Goal: Information Seeking & Learning: Find specific fact

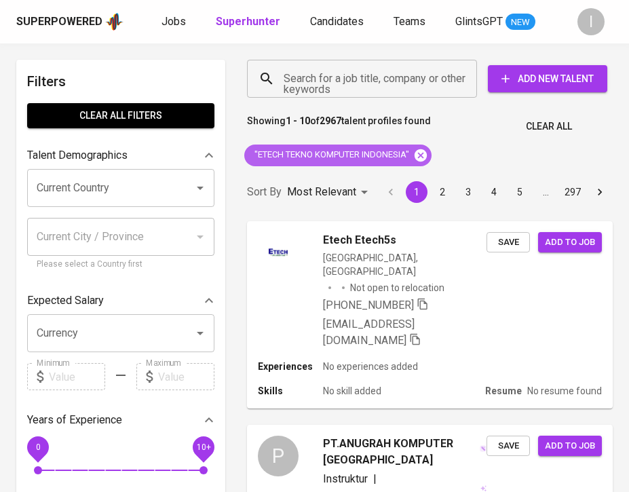
click at [426, 158] on icon at bounding box center [420, 154] width 12 height 12
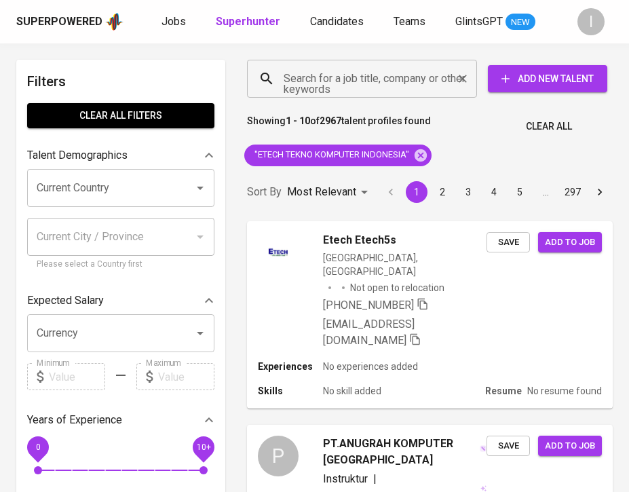
click at [403, 78] on input "Search for a job title, company or other keywords" at bounding box center [365, 79] width 170 height 26
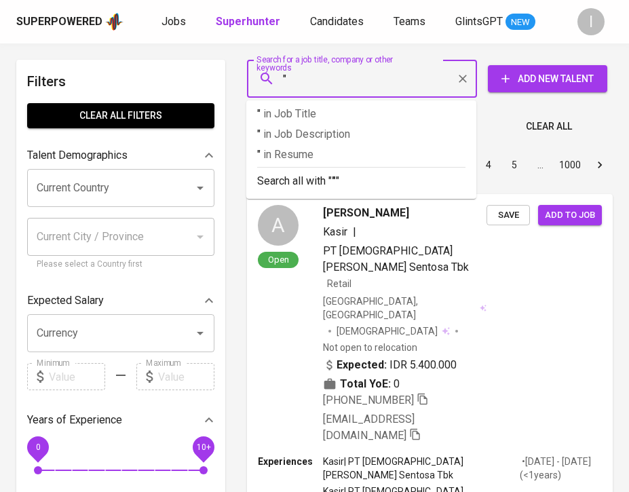
paste input "Indira law firm"
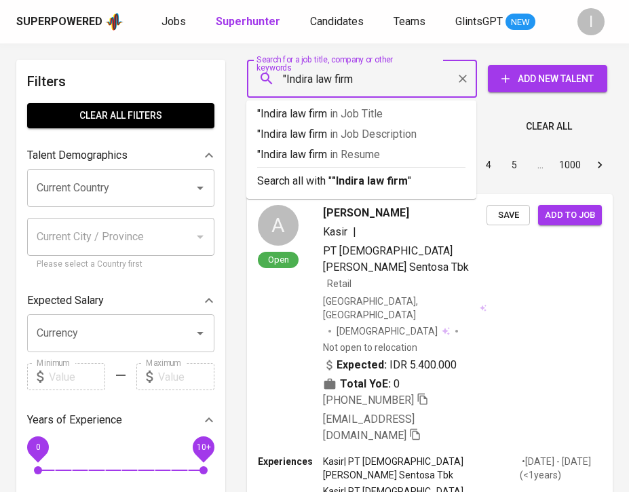
type input ""Indira law firm""
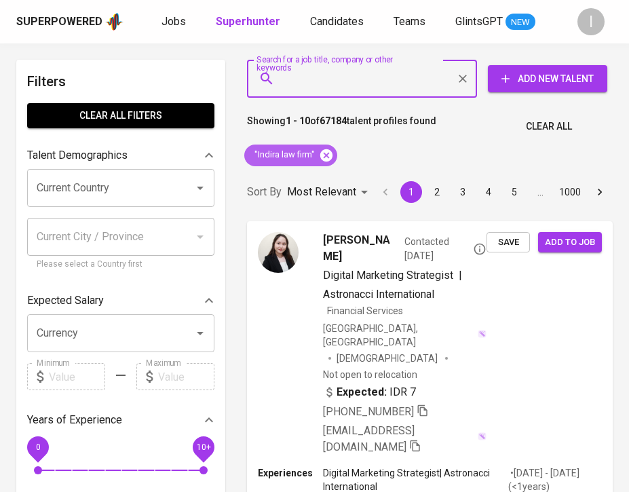
click at [325, 158] on icon at bounding box center [326, 154] width 12 height 12
click at [357, 78] on input "Search for a job title, company or other keywords" at bounding box center [365, 79] width 170 height 26
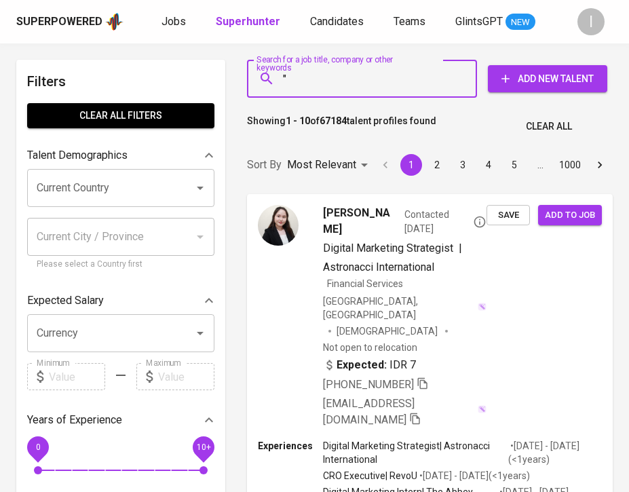
paste input "Artha Metal Sinergi"
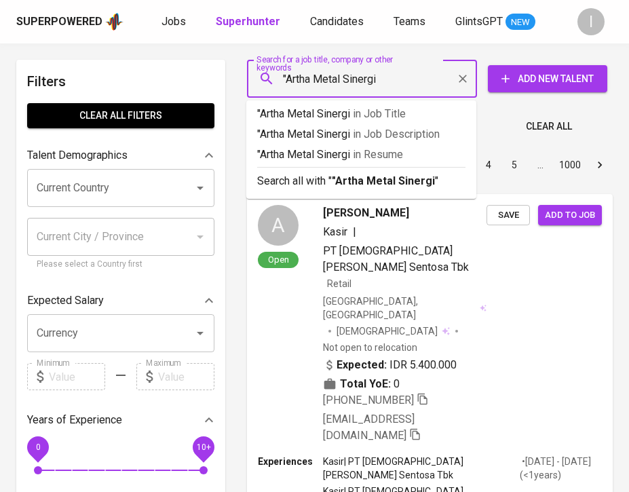
type input ""Artha Metal Sinergi""
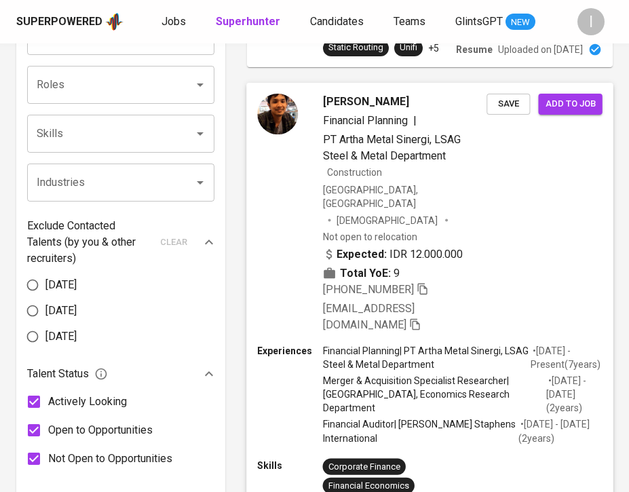
scroll to position [508, 0]
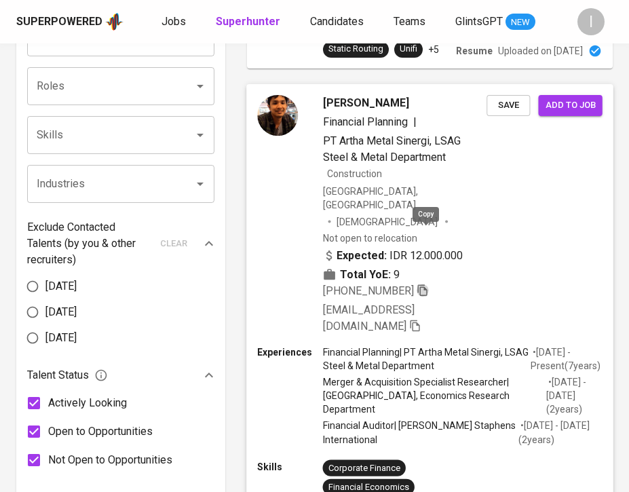
click at [426, 283] on icon "button" at bounding box center [422, 289] width 12 height 12
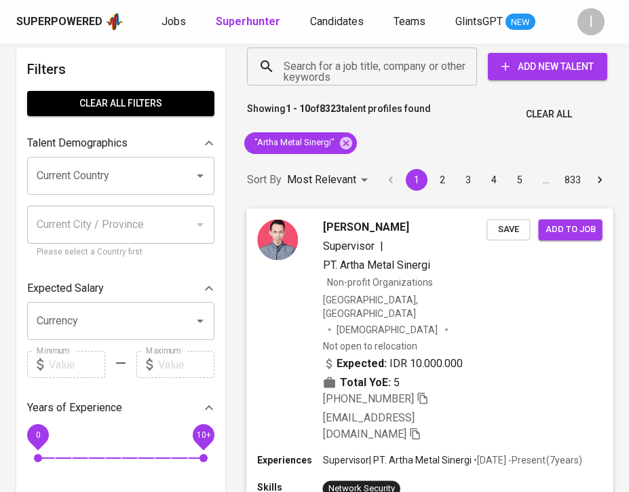
scroll to position [0, 0]
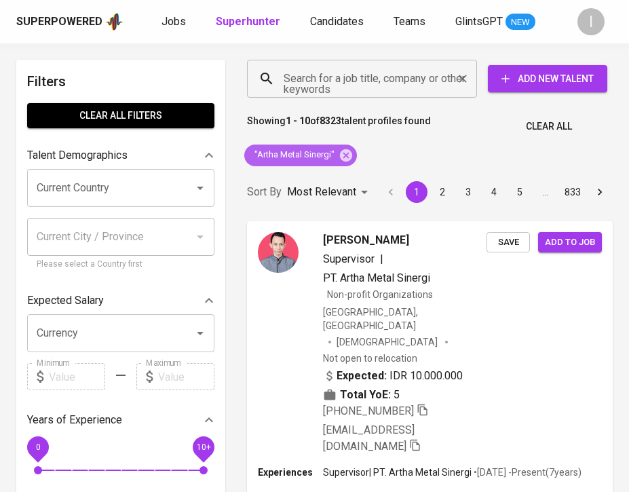
drag, startPoint x: 350, startPoint y: 158, endPoint x: 393, endPoint y: 80, distance: 89.2
click at [350, 158] on icon at bounding box center [346, 154] width 12 height 12
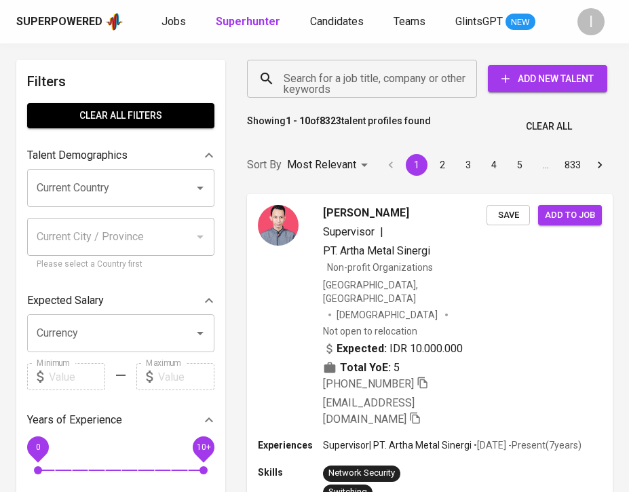
drag, startPoint x: 393, startPoint y: 80, endPoint x: 437, endPoint y: 92, distance: 45.6
click at [437, 92] on div "Search for a job title, company or other keywords" at bounding box center [362, 79] width 230 height 38
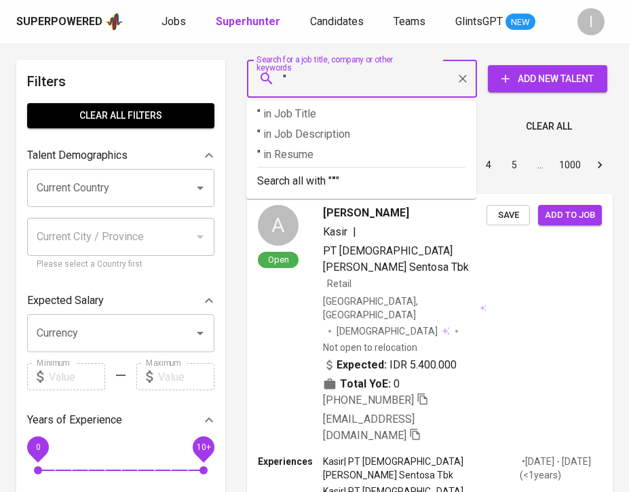
paste input "Graha Mitra Utama"
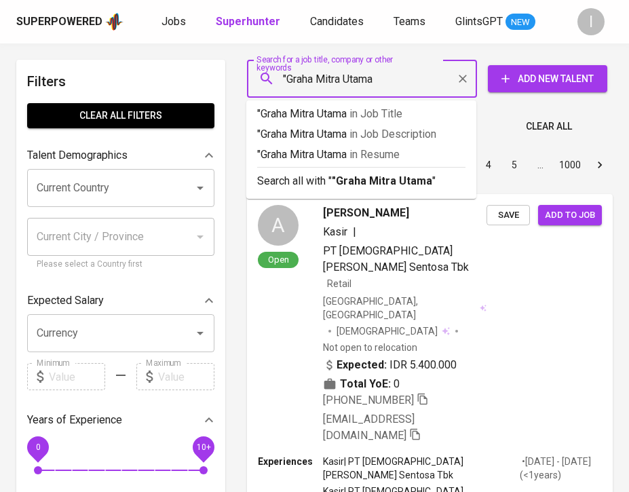
type input ""Graha Mitra Utama""
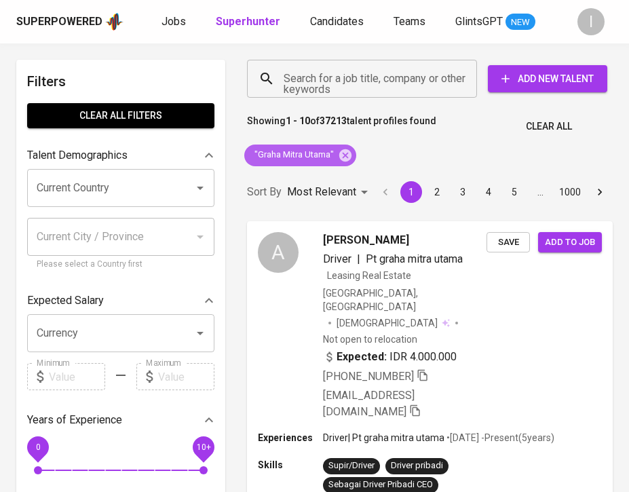
click at [336, 158] on span ""Graha Mitra Utama"" at bounding box center [293, 154] width 98 height 13
click at [344, 155] on icon at bounding box center [345, 155] width 15 height 15
click at [384, 90] on input "Search for a job title, company or other keywords" at bounding box center [365, 79] width 170 height 26
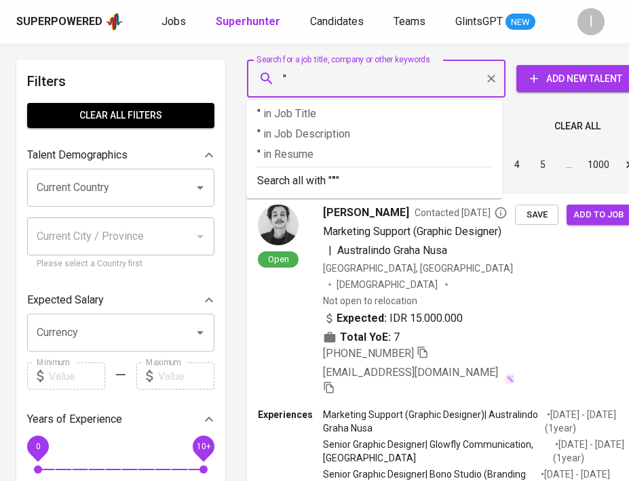
paste input "Balime Estate Agency"
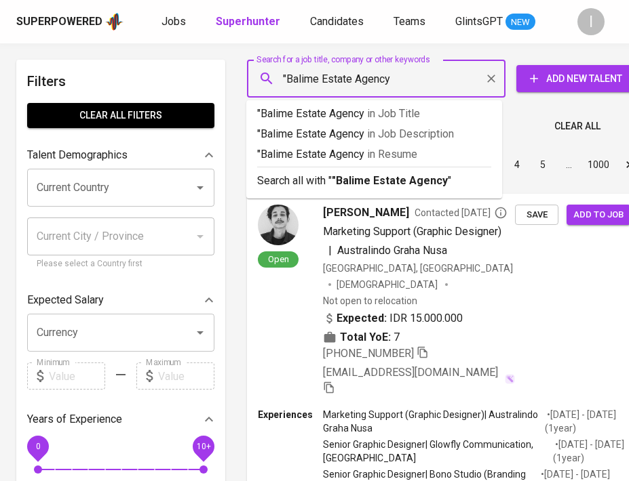
type input ""Balime Estate Agency""
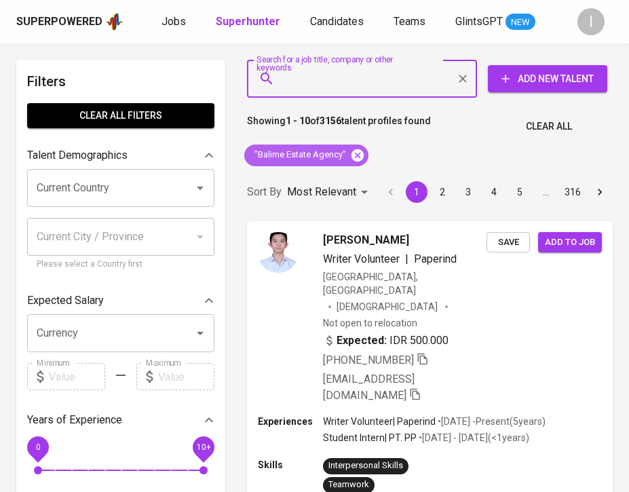
click at [357, 155] on icon at bounding box center [357, 155] width 15 height 15
click at [376, 82] on input "Search for a job title, company or other keywords" at bounding box center [365, 79] width 170 height 26
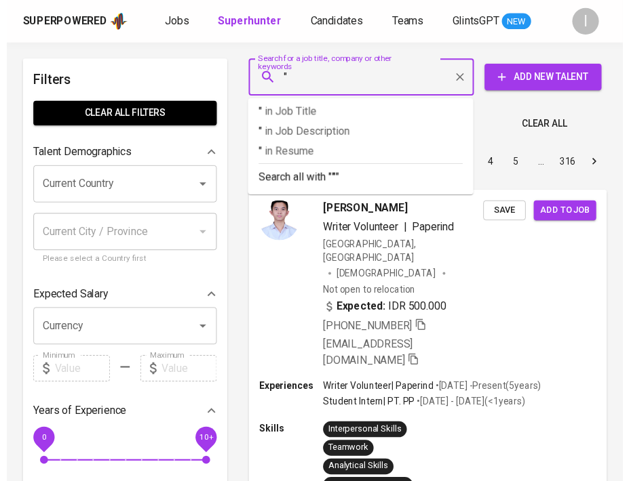
paste input "Naga Jaya Sejahtera [GEOGRAPHIC_DATA]"
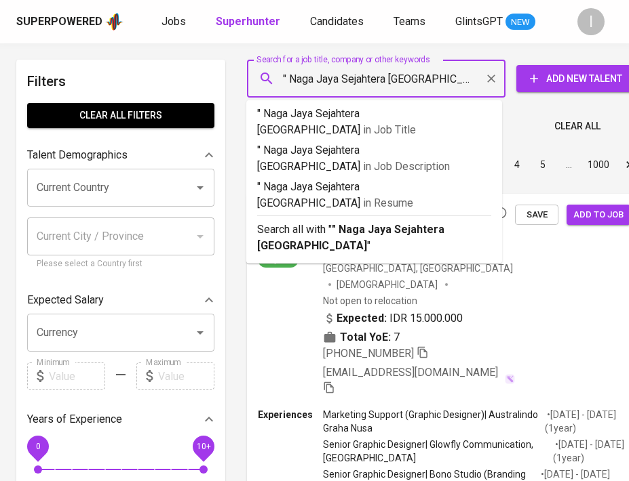
type input "" Naga Jaya Sejahtera [GEOGRAPHIC_DATA]""
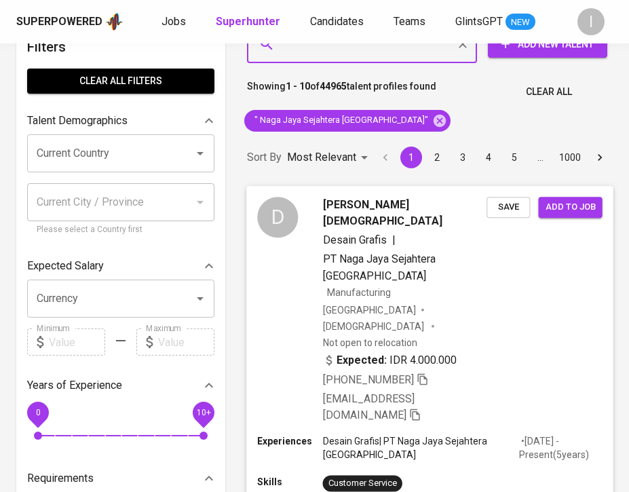
scroll to position [89, 0]
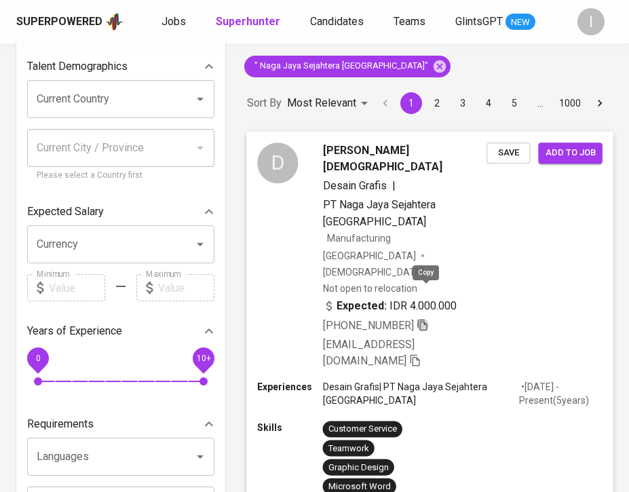
click at [423, 319] on icon "button" at bounding box center [421, 325] width 9 height 12
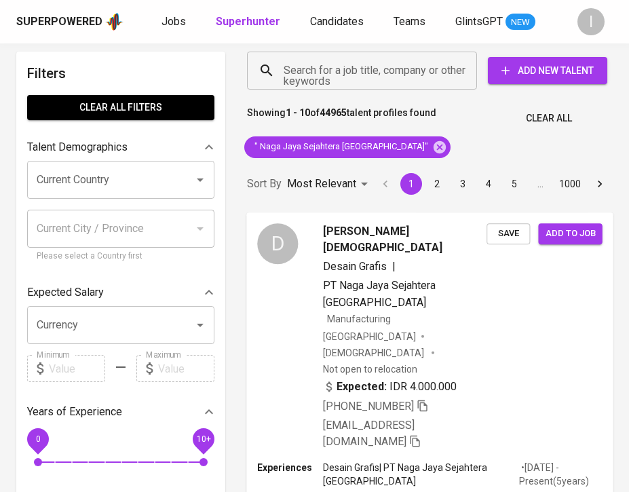
scroll to position [0, 0]
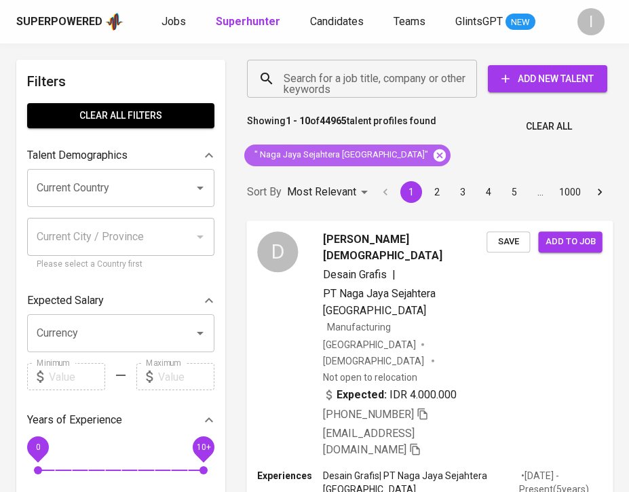
click at [432, 157] on icon at bounding box center [439, 155] width 15 height 15
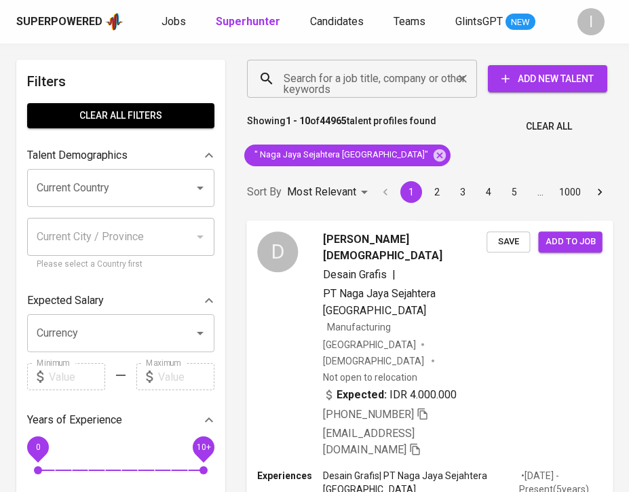
click at [400, 81] on input "Search for a job title, company or other keywords" at bounding box center [365, 79] width 170 height 26
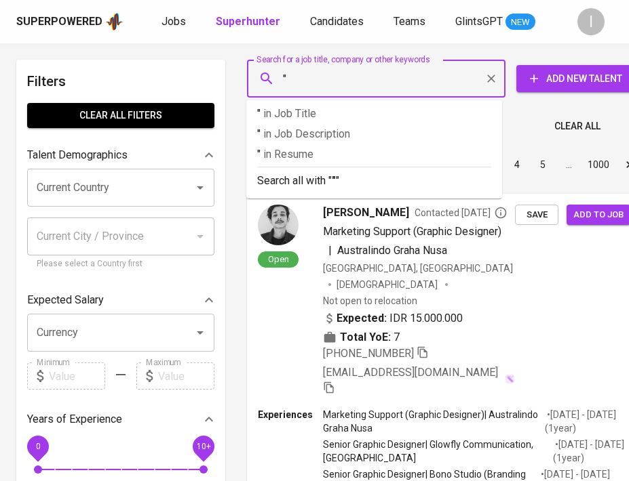
paste input "STUDIO AMERTA"
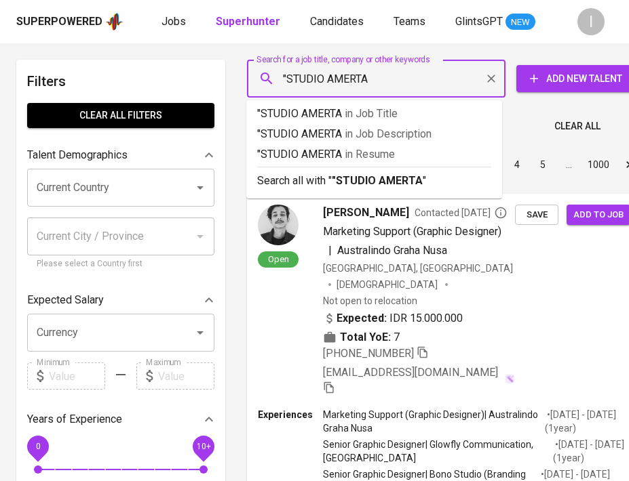
type input ""STUDIO AMERTA""
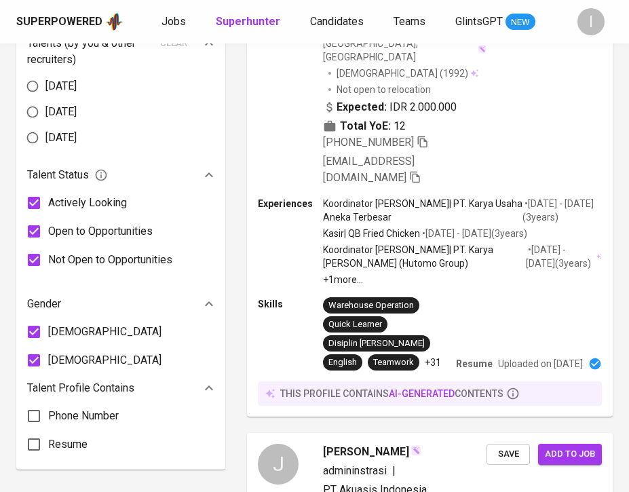
scroll to position [35, 0]
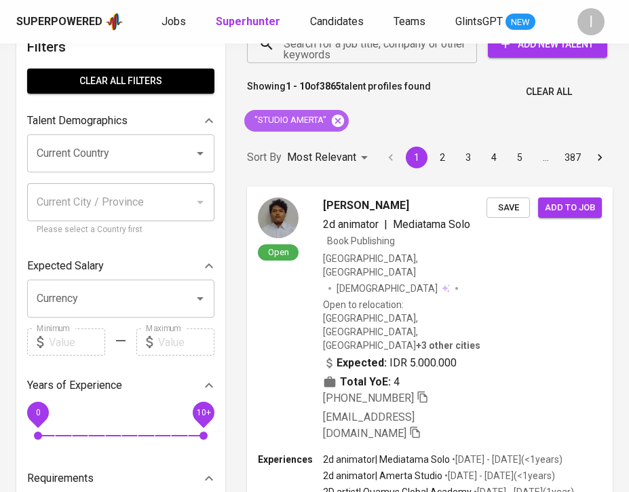
click at [336, 115] on icon at bounding box center [338, 120] width 12 height 12
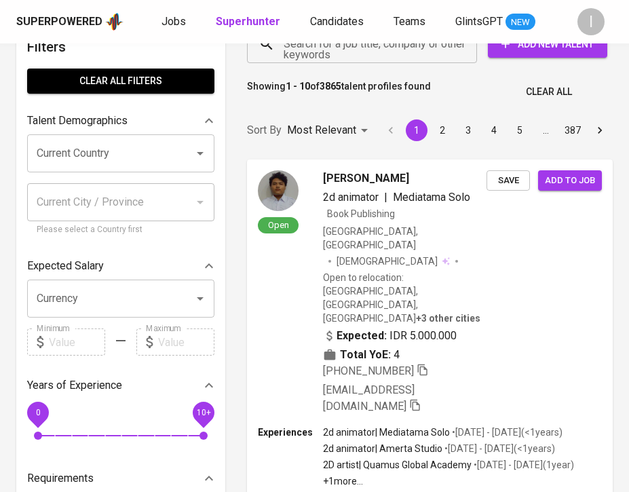
click at [352, 53] on input "Search for a job title, company or other keywords" at bounding box center [365, 44] width 170 height 26
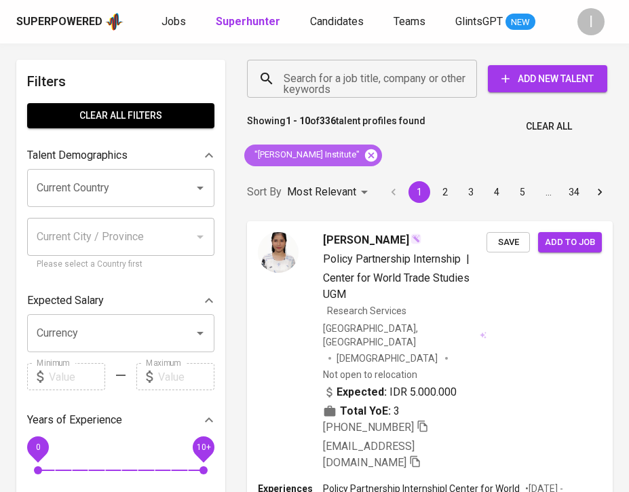
click at [365, 153] on icon at bounding box center [371, 154] width 12 height 12
click at [363, 77] on input "Search for a job title, company or other keywords" at bounding box center [365, 79] width 170 height 26
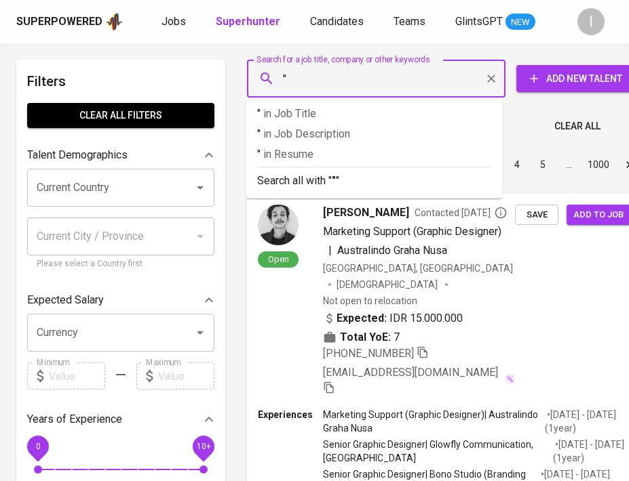
paste input "Ika Risky Ariyanti"
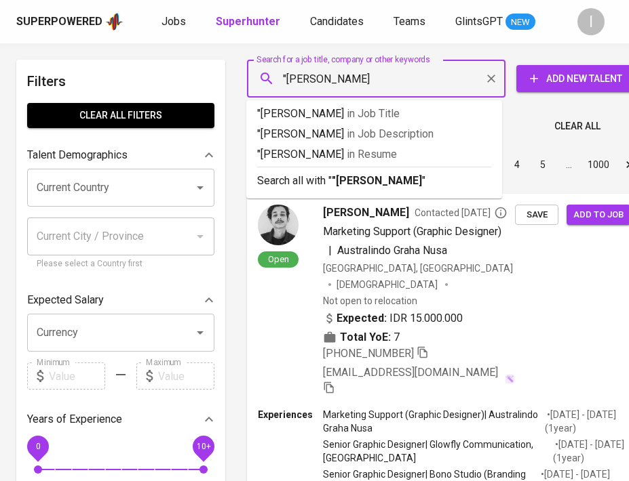
type input ""Ika Risky Ariyanti""
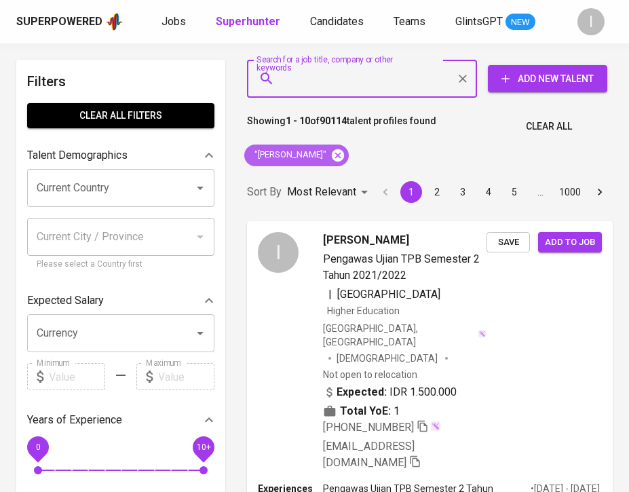
click at [340, 152] on icon at bounding box center [337, 155] width 15 height 15
click at [397, 83] on input "Search for a job title, company or other keywords" at bounding box center [365, 79] width 170 height 26
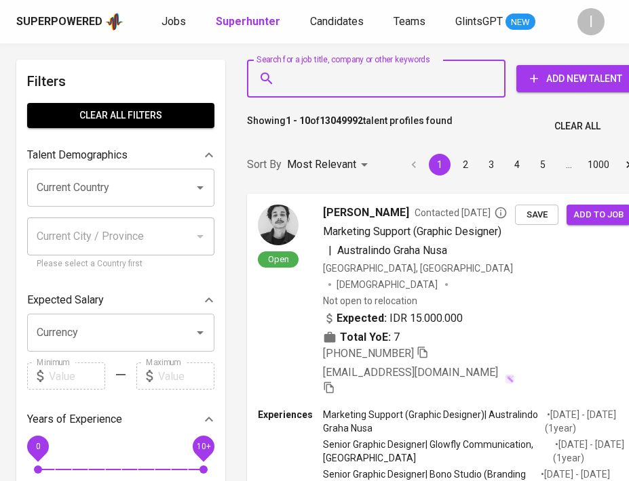
paste input "Christina Vania Winona"
type input "Christina Vania Winona"
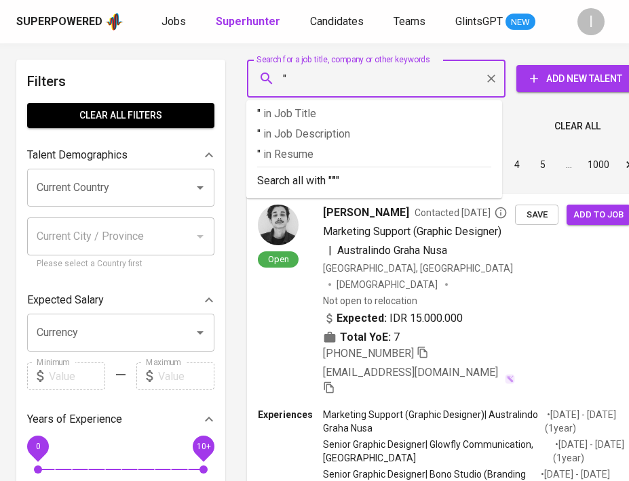
paste input "Christina Vania Winona"
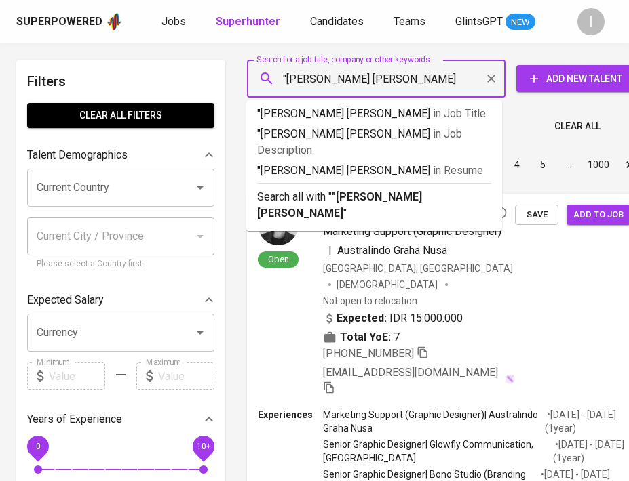
type input ""Christina Vania Winona""
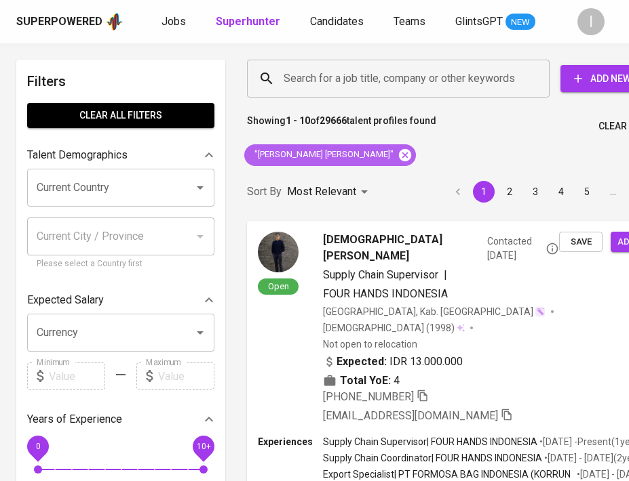
click at [397, 156] on icon at bounding box center [404, 155] width 15 height 15
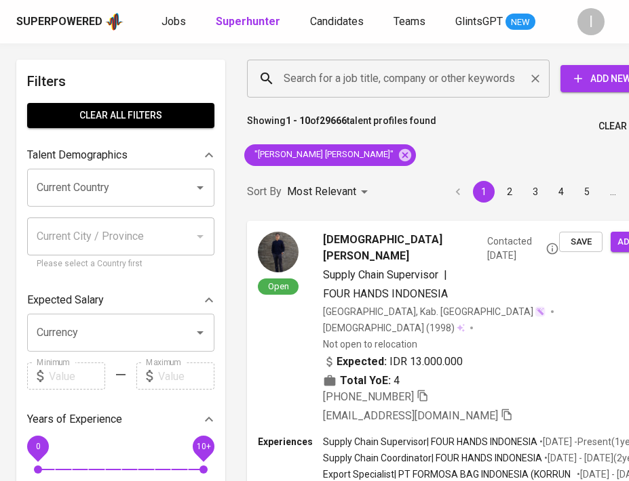
click at [382, 79] on input "Search for a job title, company or other keywords" at bounding box center [401, 79] width 243 height 26
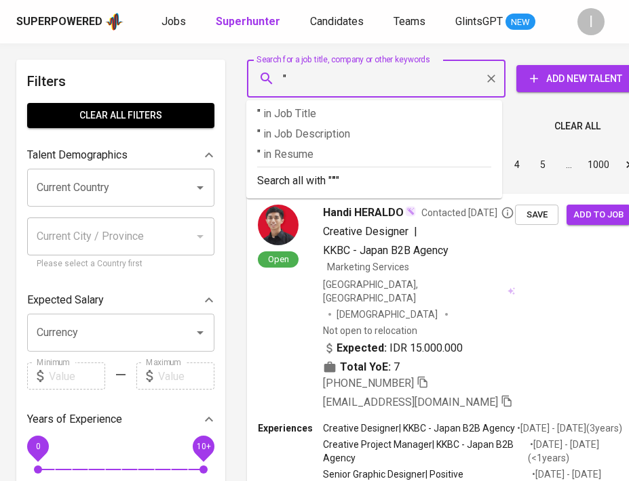
paste input "Tera Putra Muara"
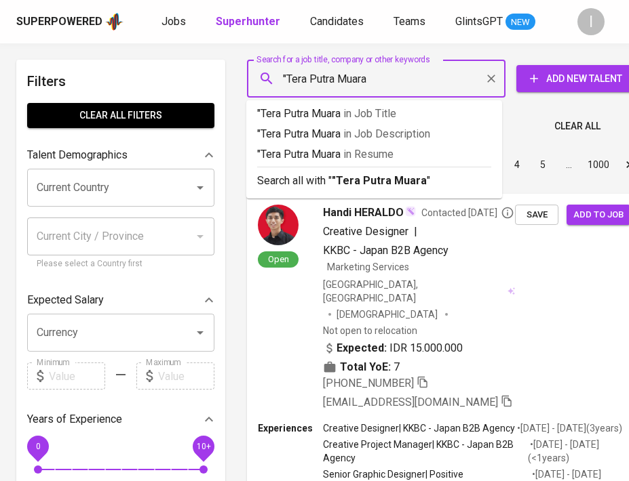
type input ""Tera Putra Muara""
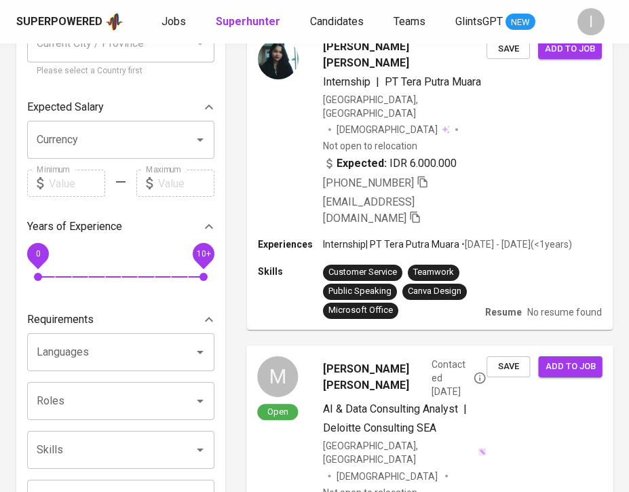
scroll to position [427, 0]
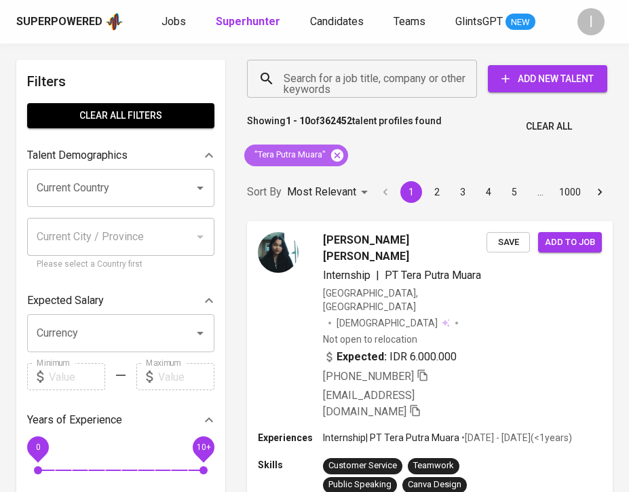
click at [340, 155] on icon at bounding box center [337, 154] width 12 height 12
click at [352, 87] on input "Search for a job title, company or other keywords" at bounding box center [365, 79] width 170 height 26
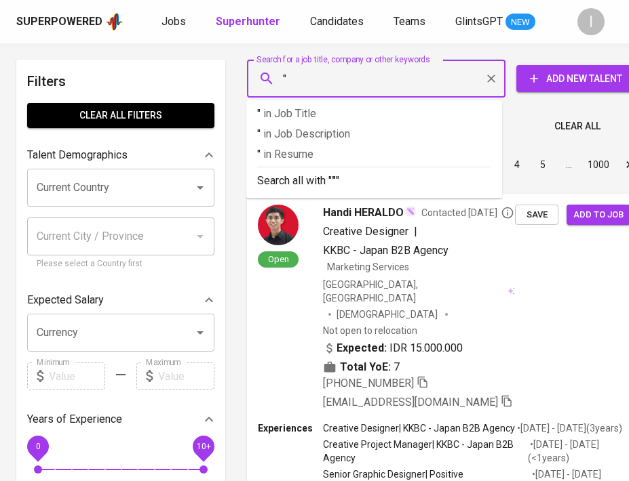
paste input "KJPP YUFRIZAL, DENY KAMAL"
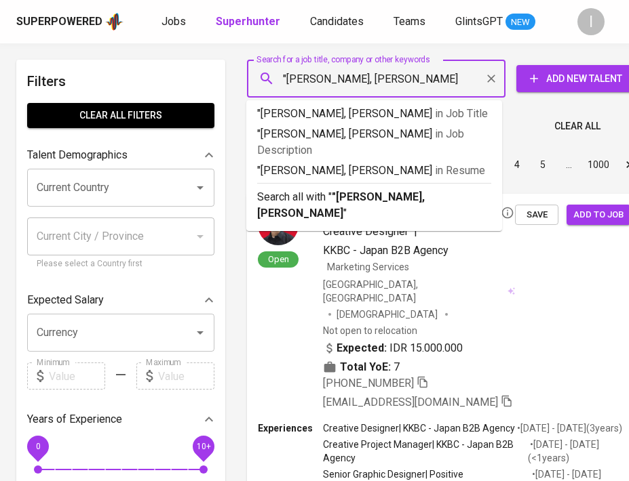
type input ""KJPP YUFRIZAL, DENY KAMAL""
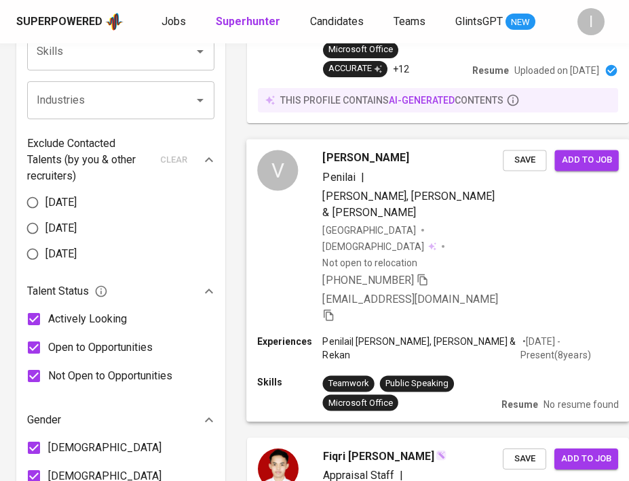
scroll to position [526, 0]
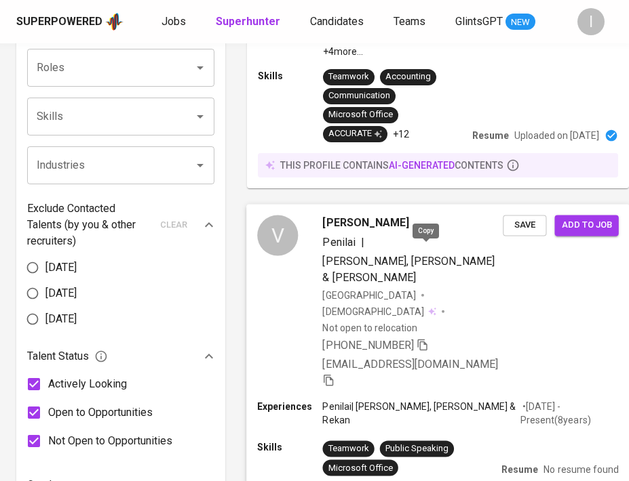
click at [426, 338] on icon "button" at bounding box center [422, 344] width 12 height 12
click at [425, 338] on icon "button" at bounding box center [422, 344] width 12 height 12
